Goal: Task Accomplishment & Management: Manage account settings

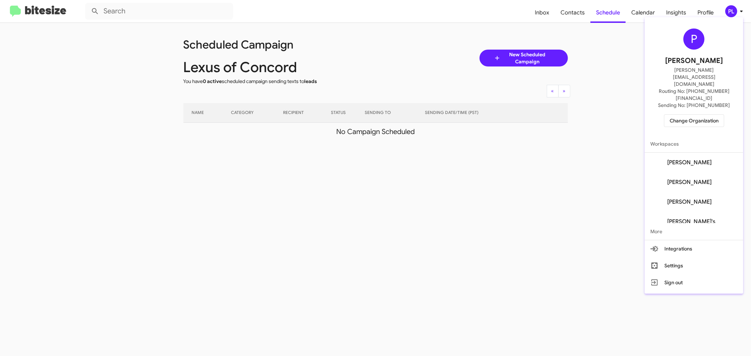
click at [689, 115] on span "Change Organization" at bounding box center [694, 121] width 49 height 12
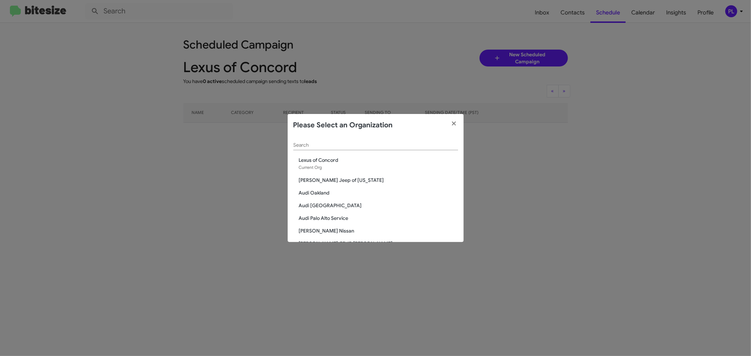
click at [335, 144] on input "Search" at bounding box center [375, 146] width 165 height 6
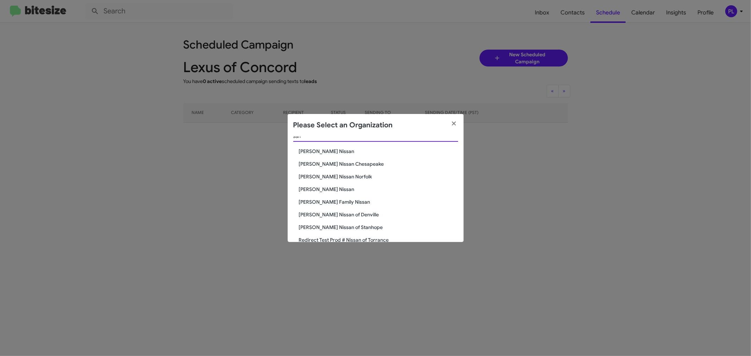
scroll to position [34, 0]
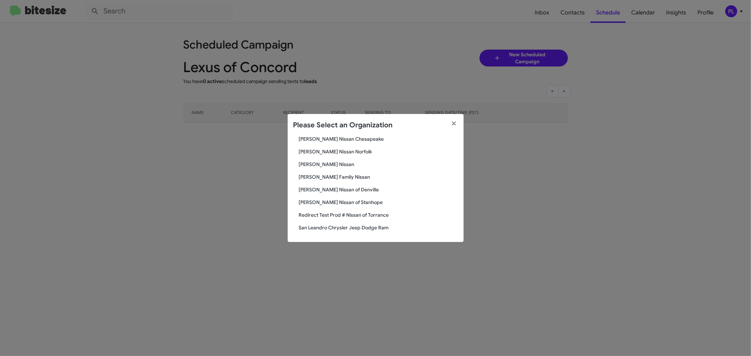
type input "san"
click at [344, 227] on span "San Leandro Chrysler Jeep Dodge Ram" at bounding box center [378, 227] width 159 height 7
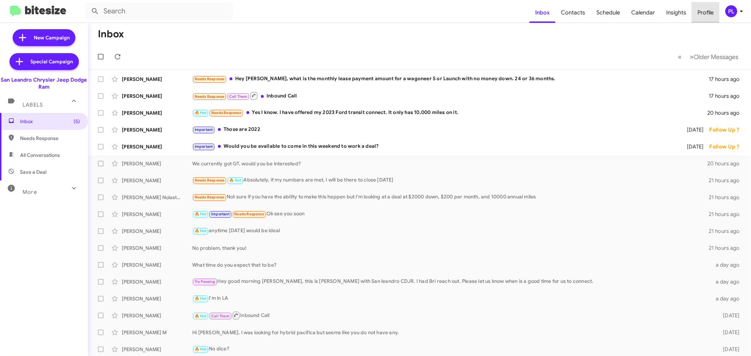
click at [701, 12] on span "Profile" at bounding box center [705, 12] width 27 height 20
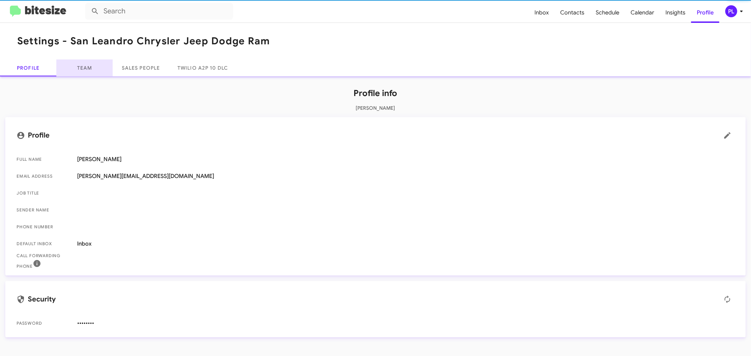
click at [87, 69] on link "Team" at bounding box center [84, 68] width 56 height 17
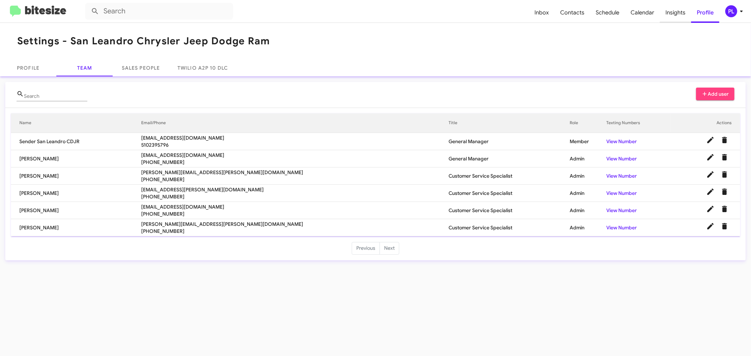
click at [671, 12] on span "Insights" at bounding box center [675, 12] width 31 height 20
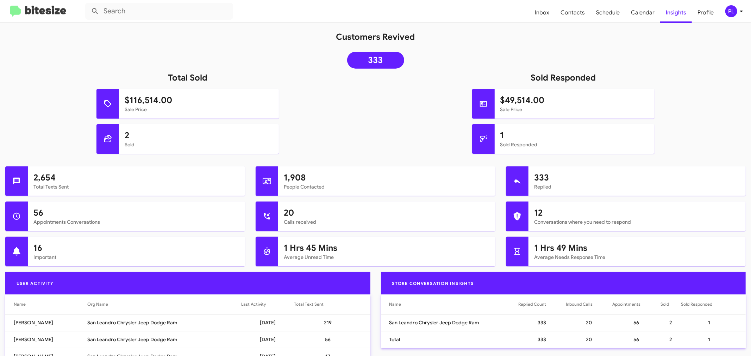
scroll to position [39, 0]
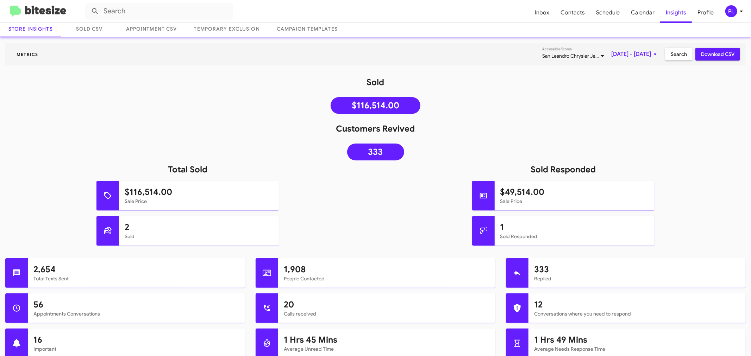
click at [734, 12] on div "PL" at bounding box center [732, 11] width 12 height 12
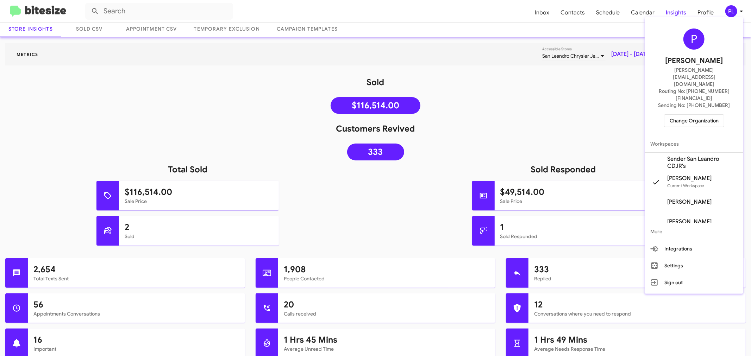
click at [689, 115] on span "Change Organization" at bounding box center [694, 121] width 49 height 12
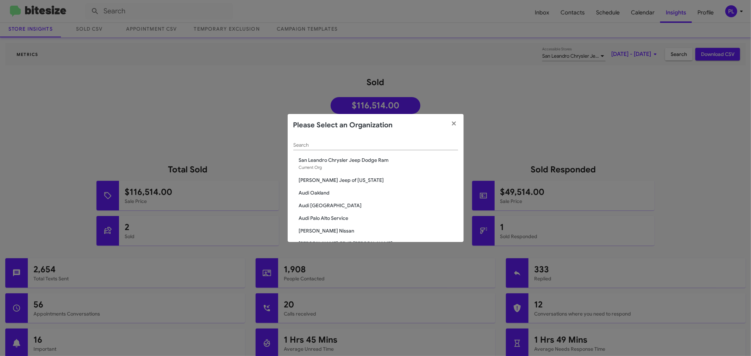
click at [321, 146] on input "Search" at bounding box center [375, 146] width 165 height 6
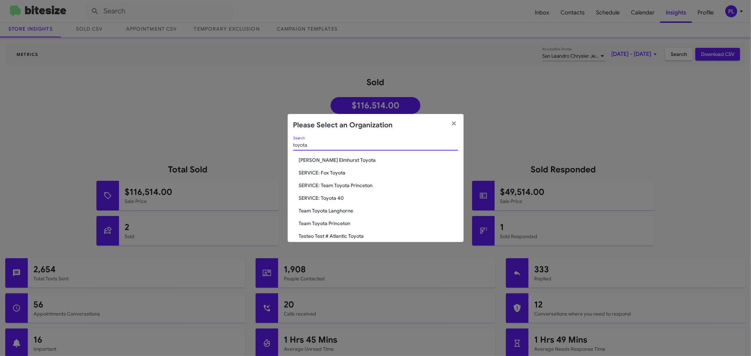
type input "toyota"
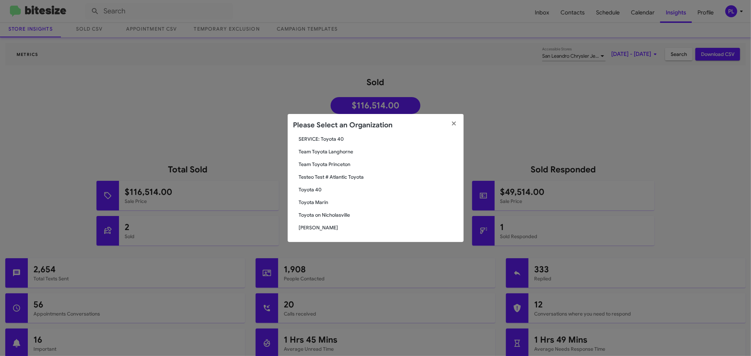
click at [329, 202] on span "Toyota Marin" at bounding box center [378, 202] width 159 height 7
